Goal: Transaction & Acquisition: Purchase product/service

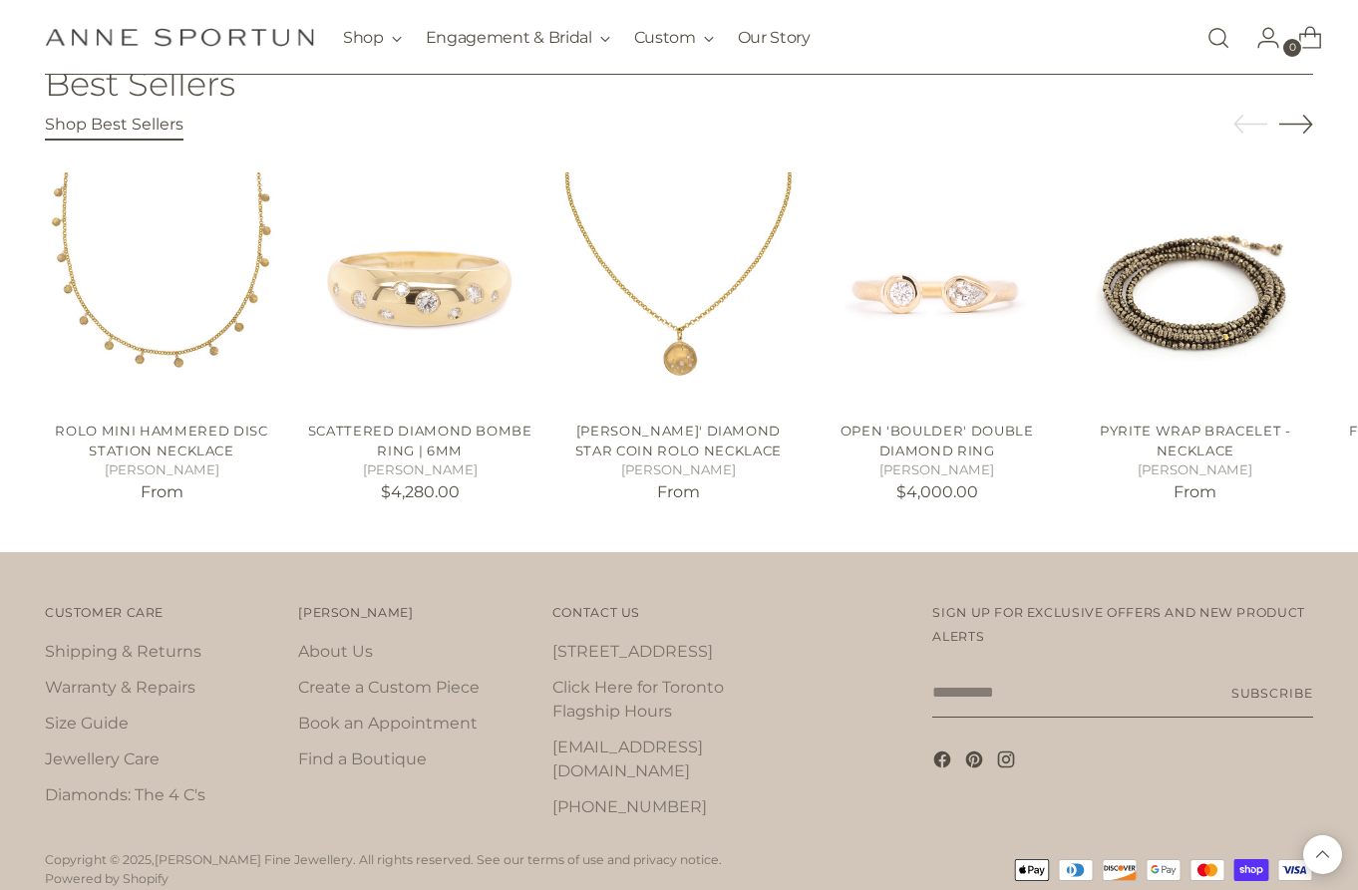
scroll to position [3119, 0]
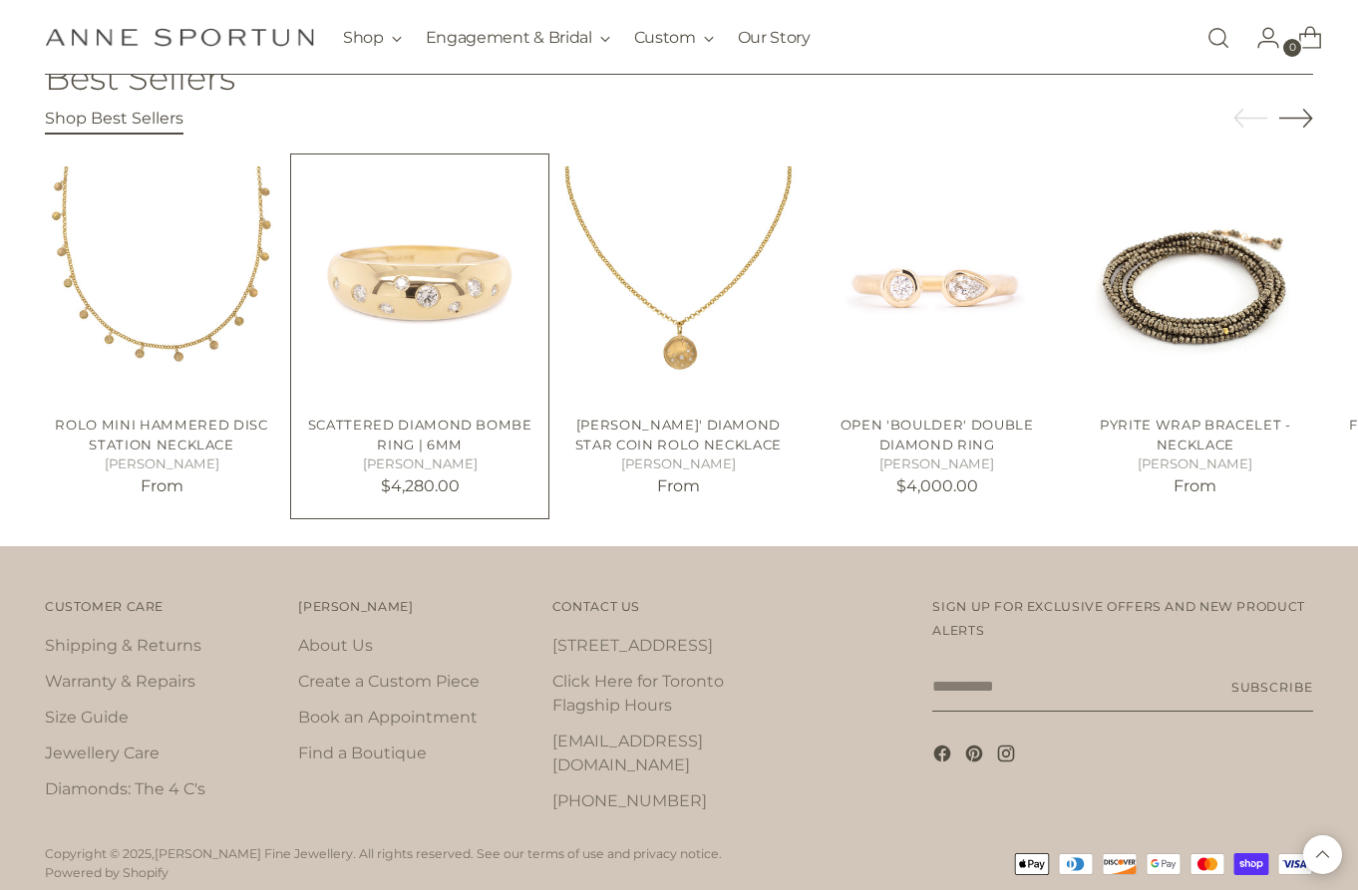
click at [0, 0] on img "Scattered Diamond Bombe Ring | 6mm" at bounding box center [0, 0] width 0 height 0
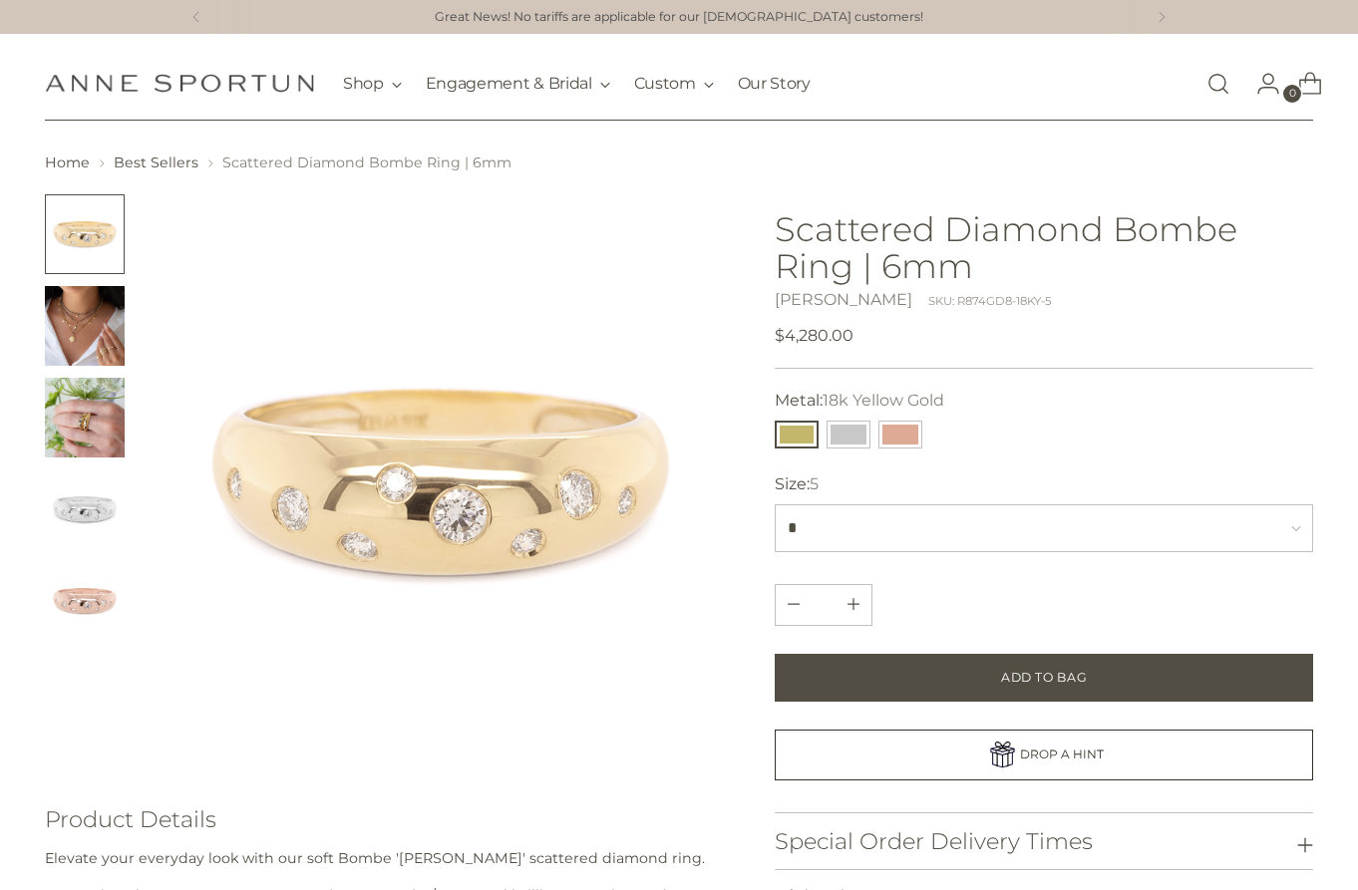
click at [123, 322] on img "Change image to image 2" at bounding box center [85, 326] width 80 height 80
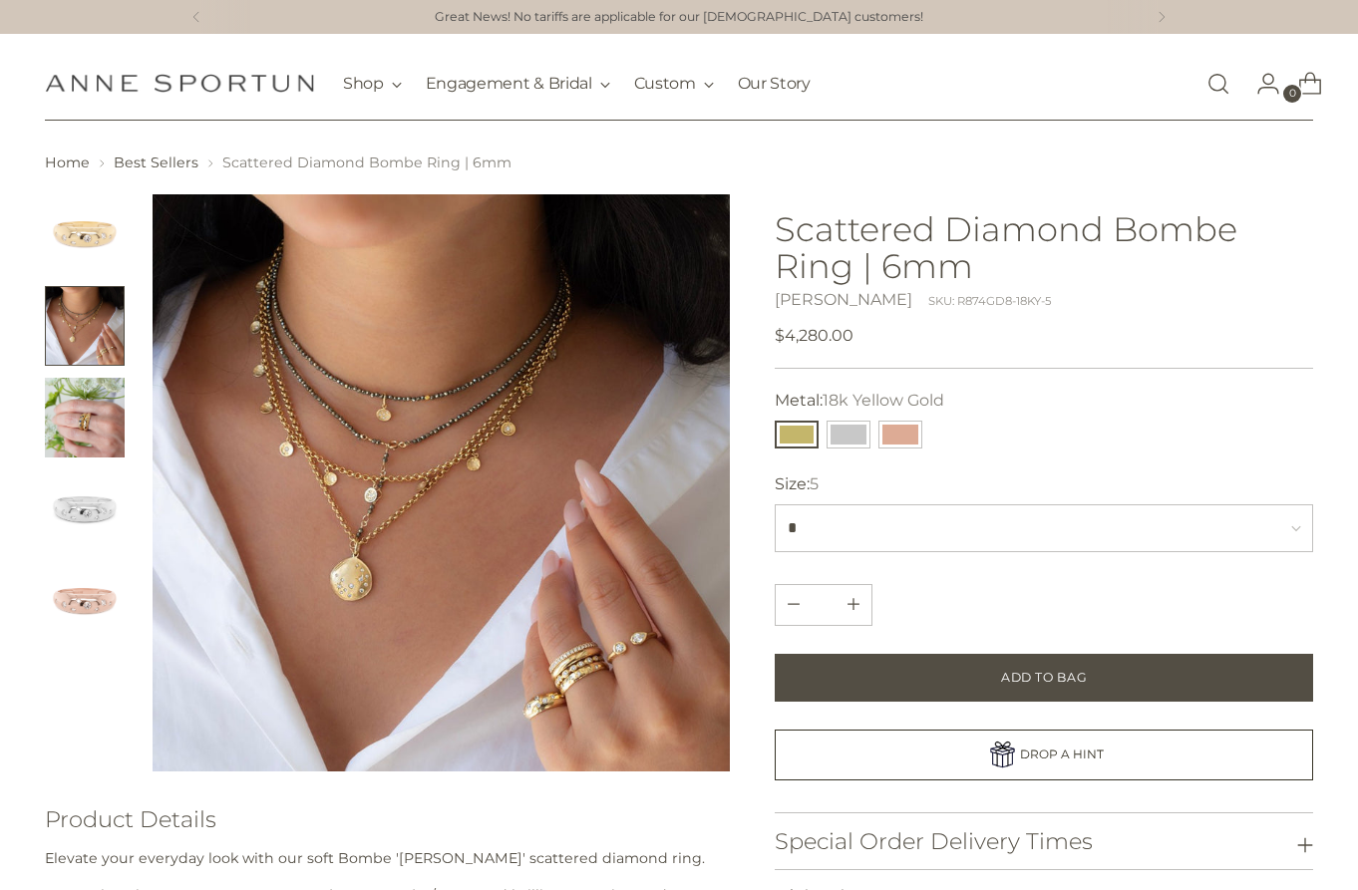
click at [96, 492] on img "Change image to image 4" at bounding box center [85, 510] width 80 height 80
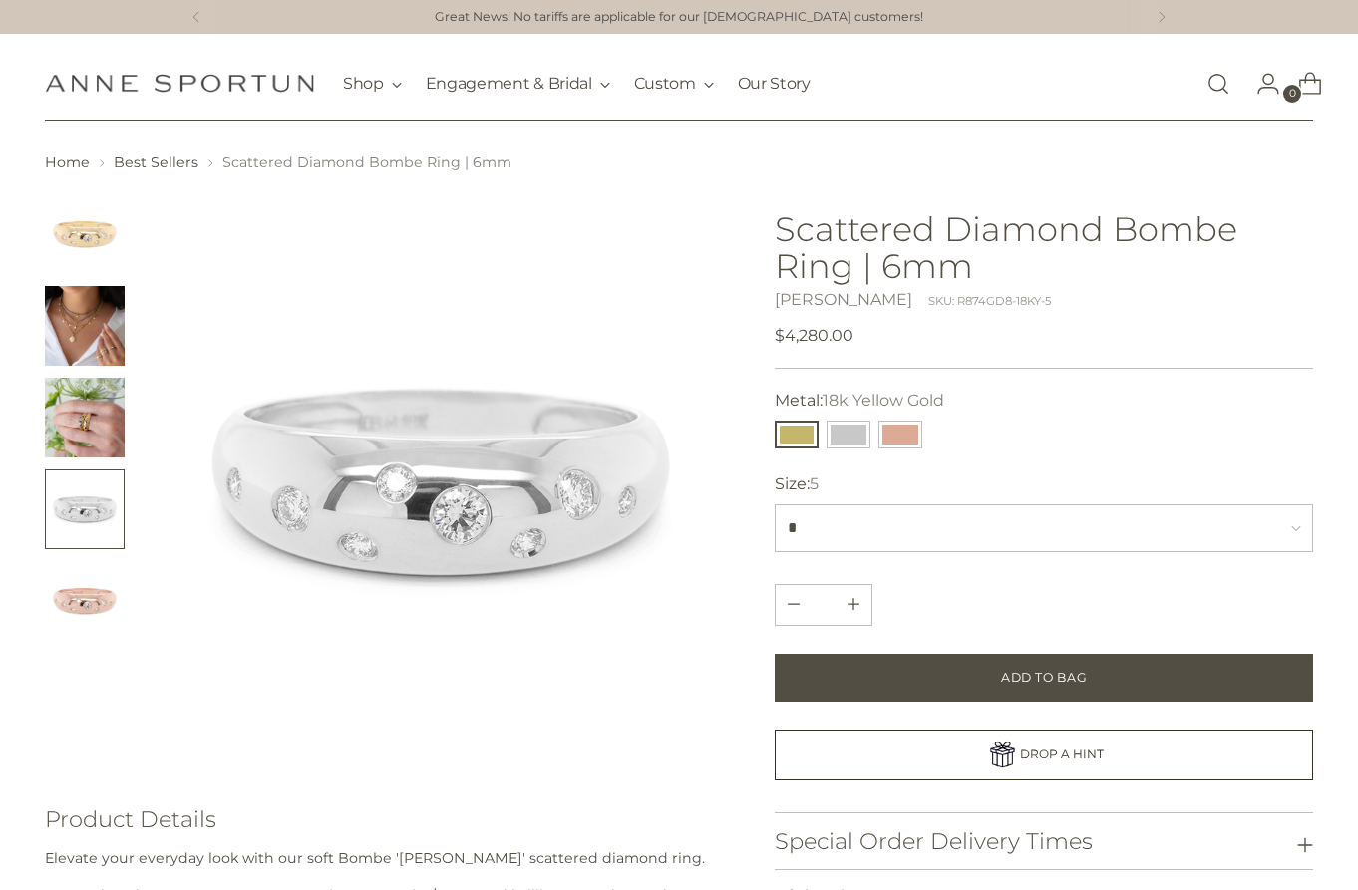
click at [80, 630] on img "Change image to image 5" at bounding box center [85, 601] width 80 height 80
